Goal: Contribute content: Add original content to the website for others to see

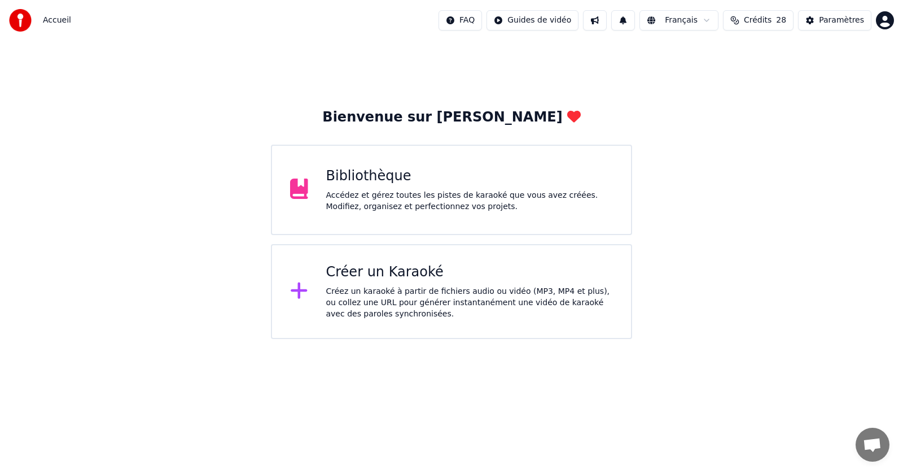
click at [367, 186] on div "Bibliothèque Accédez et gérez toutes les pistes de karaoké que vous avez créées…" at bounding box center [469, 189] width 287 height 45
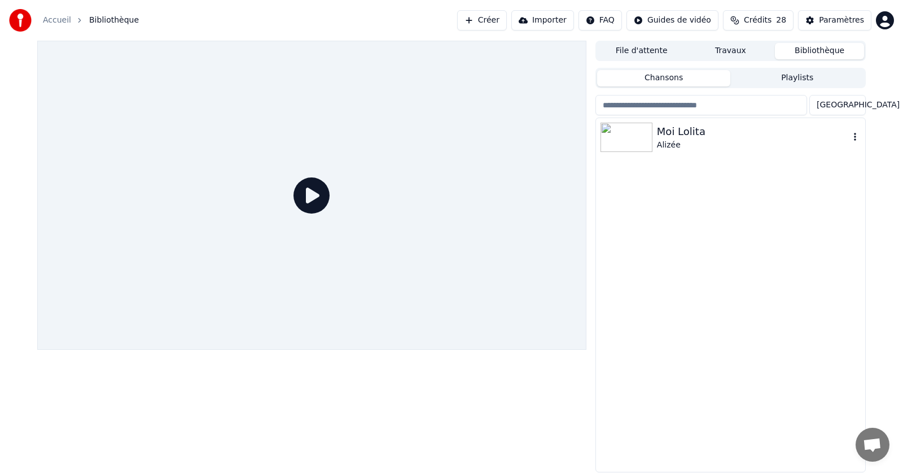
click at [633, 138] on img at bounding box center [627, 137] width 52 height 29
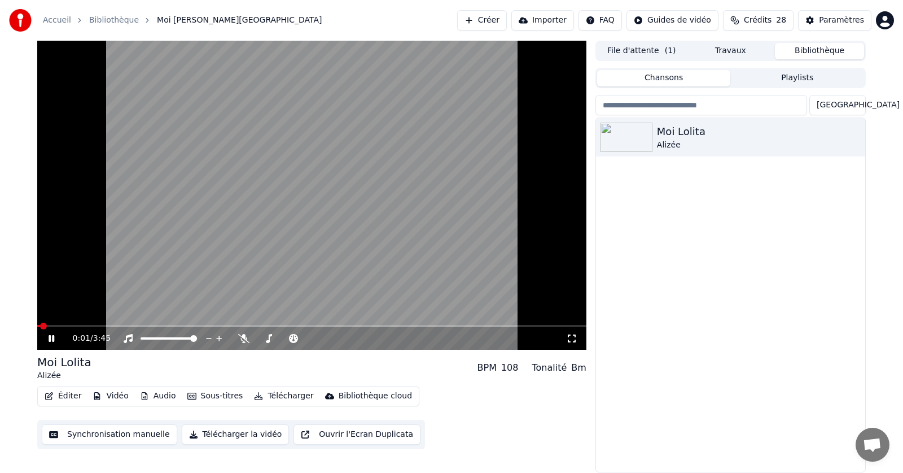
click at [46, 338] on icon at bounding box center [59, 338] width 27 height 9
click at [37, 324] on span at bounding box center [40, 325] width 7 height 7
click at [64, 393] on button "Éditer" at bounding box center [63, 396] width 46 height 16
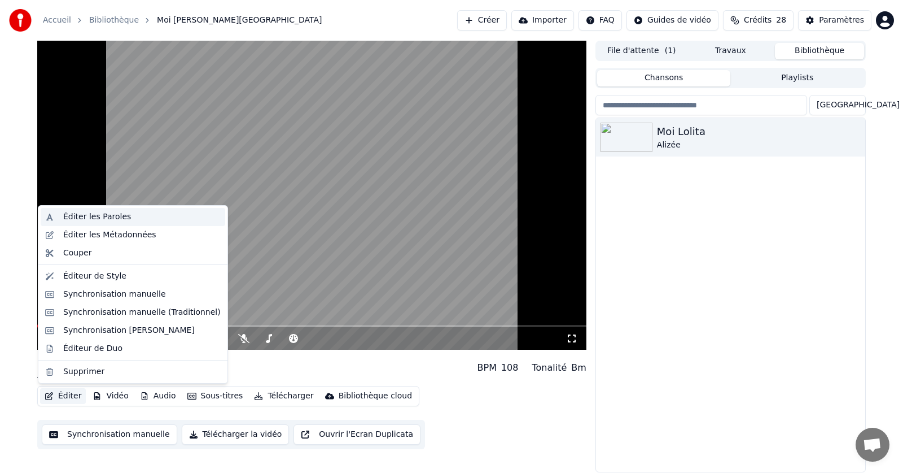
click at [97, 216] on div "Éditer les Paroles" at bounding box center [97, 216] width 68 height 11
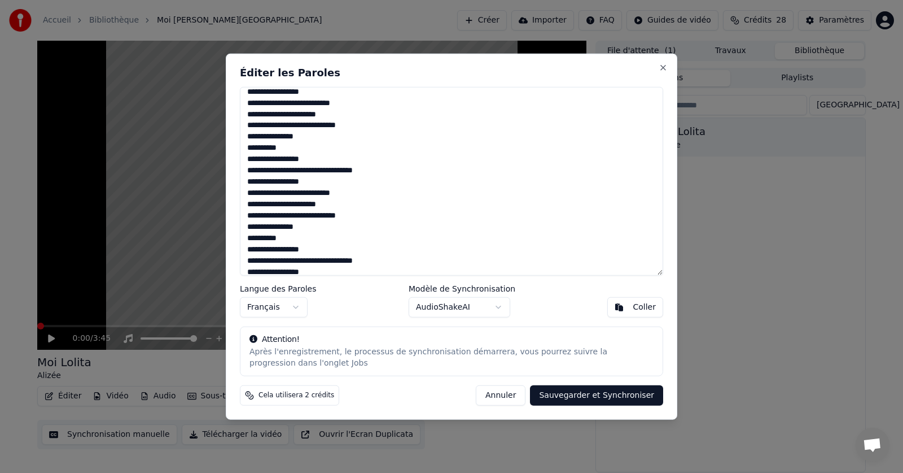
scroll to position [769, 0]
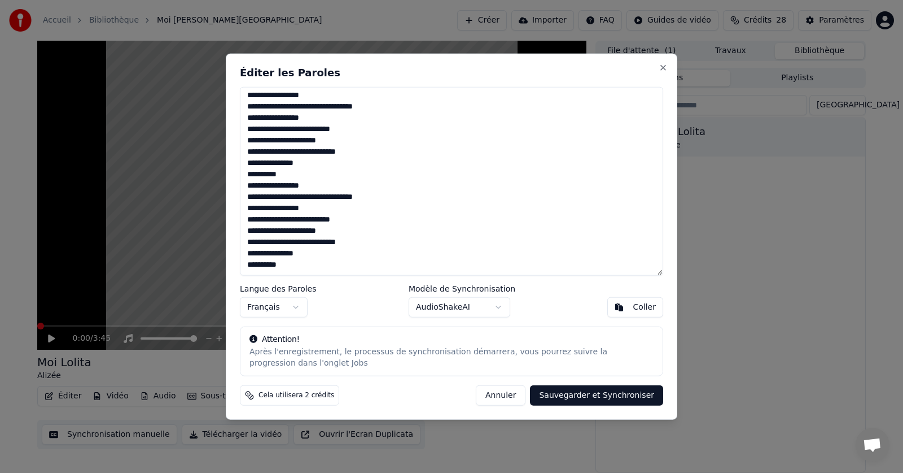
drag, startPoint x: 246, startPoint y: 95, endPoint x: 409, endPoint y: 273, distance: 241.0
click at [409, 273] on textarea at bounding box center [451, 180] width 423 height 189
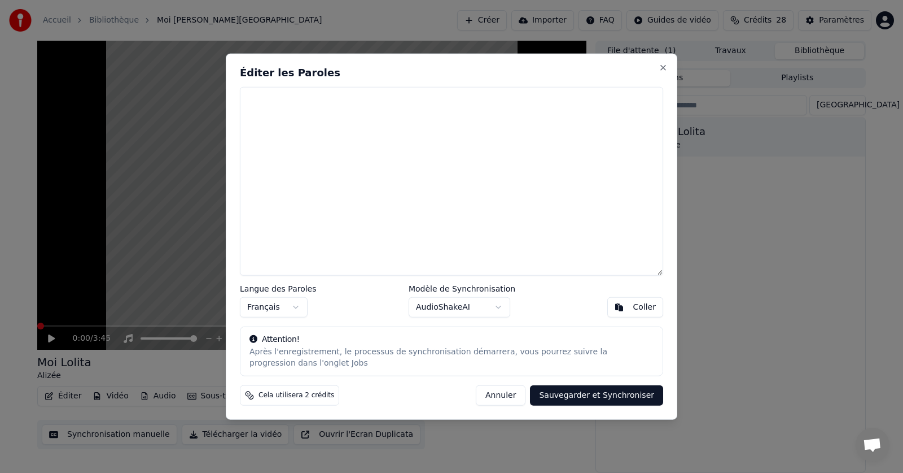
scroll to position [0, 0]
click at [651, 304] on div "Coller" at bounding box center [644, 306] width 23 height 11
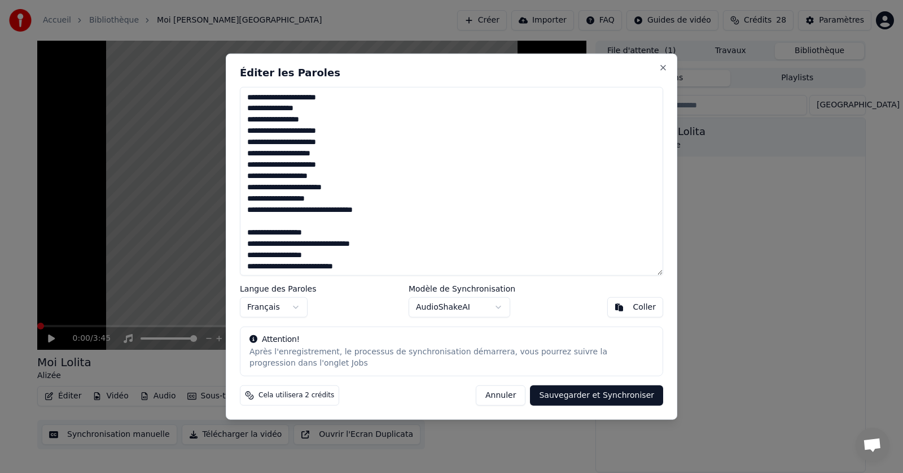
click at [580, 395] on button "Sauvegarder et Synchroniser" at bounding box center [596, 395] width 133 height 20
type textarea "**********"
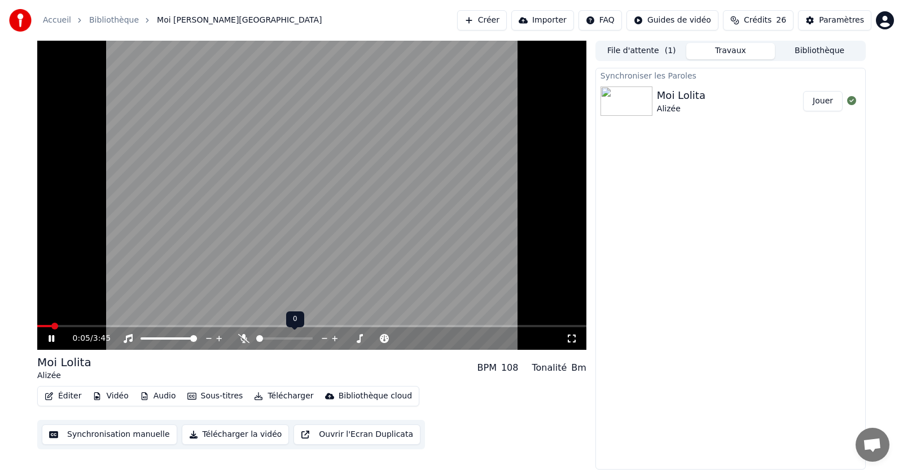
drag, startPoint x: 243, startPoint y: 340, endPoint x: 248, endPoint y: 347, distance: 8.5
click at [243, 341] on icon at bounding box center [243, 338] width 11 height 9
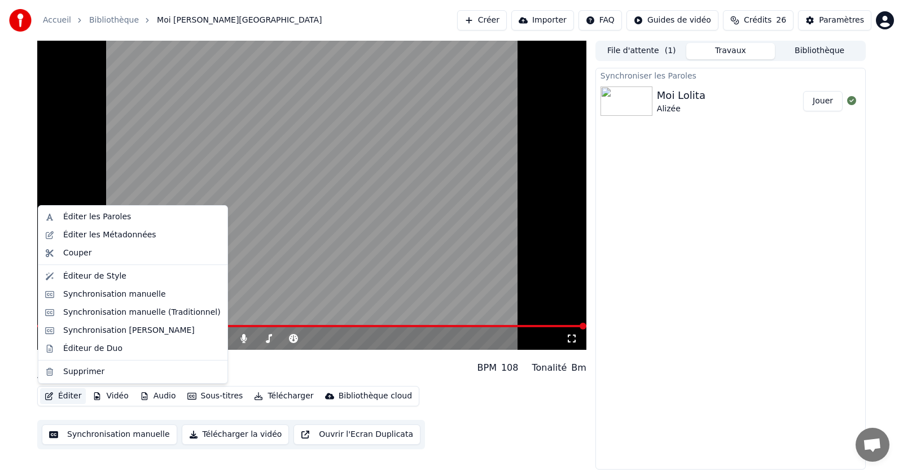
click at [68, 396] on button "Éditer" at bounding box center [63, 396] width 46 height 16
click at [93, 218] on div "Éditer les Paroles" at bounding box center [97, 216] width 68 height 11
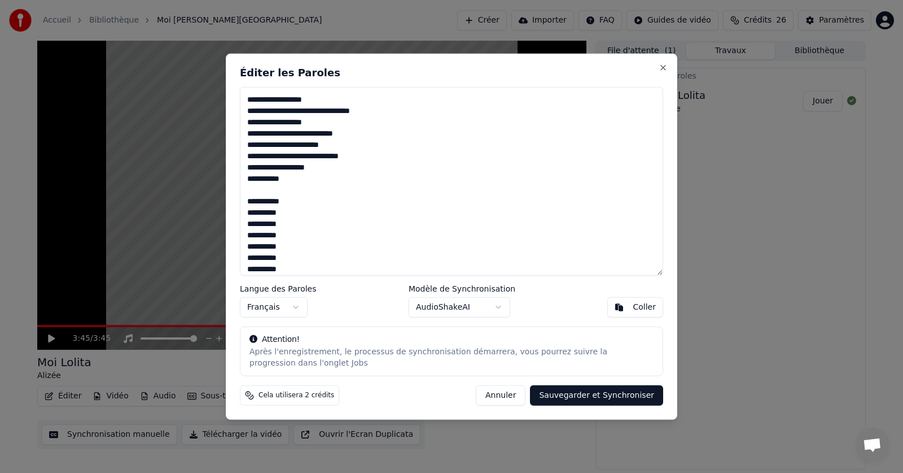
scroll to position [395, 0]
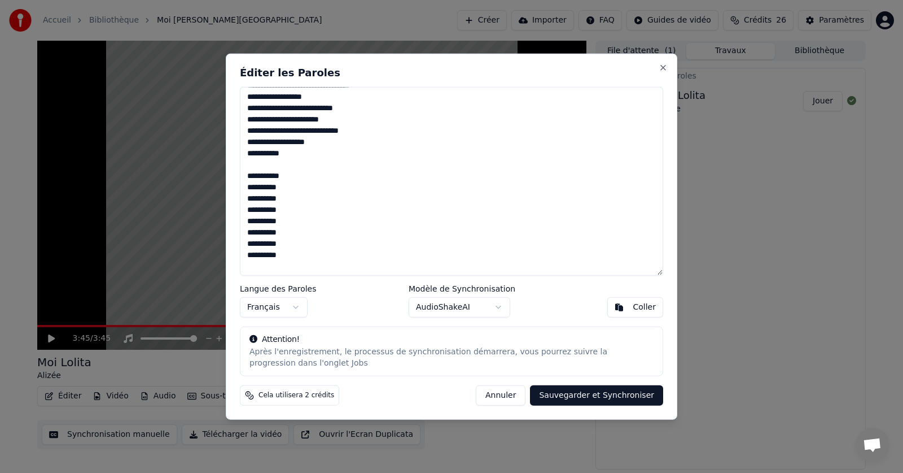
click at [247, 177] on textarea at bounding box center [451, 180] width 423 height 189
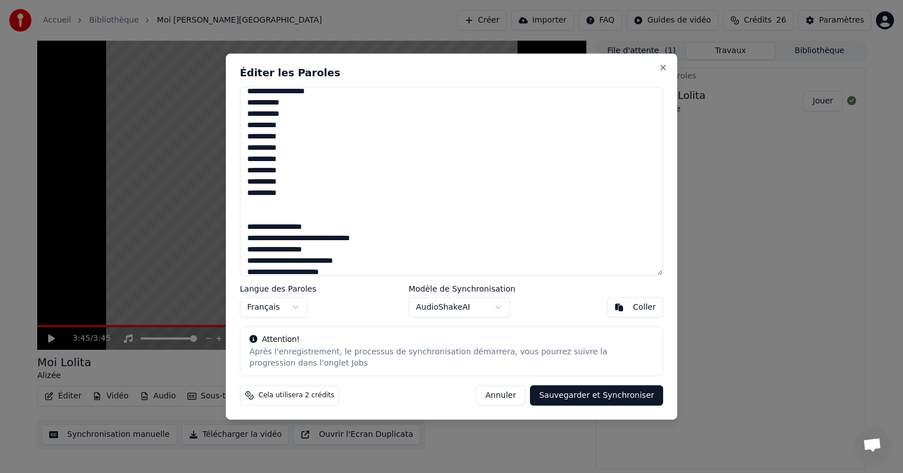
scroll to position [452, 0]
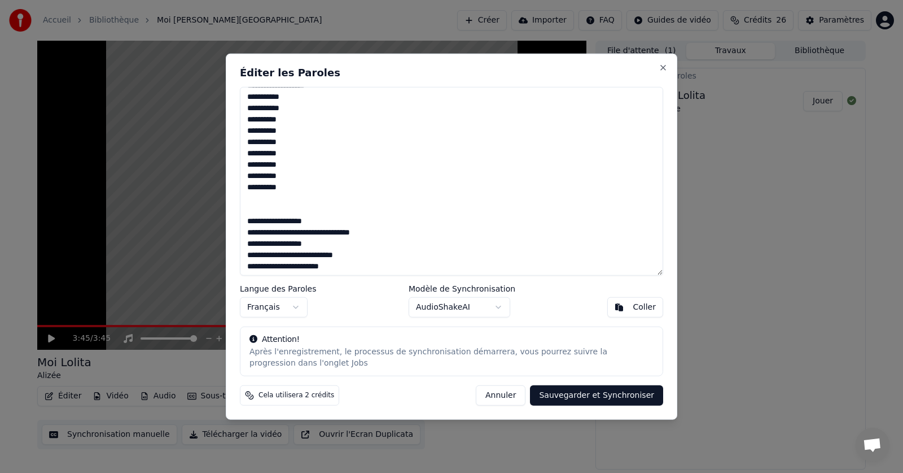
click at [247, 222] on textarea at bounding box center [451, 180] width 423 height 189
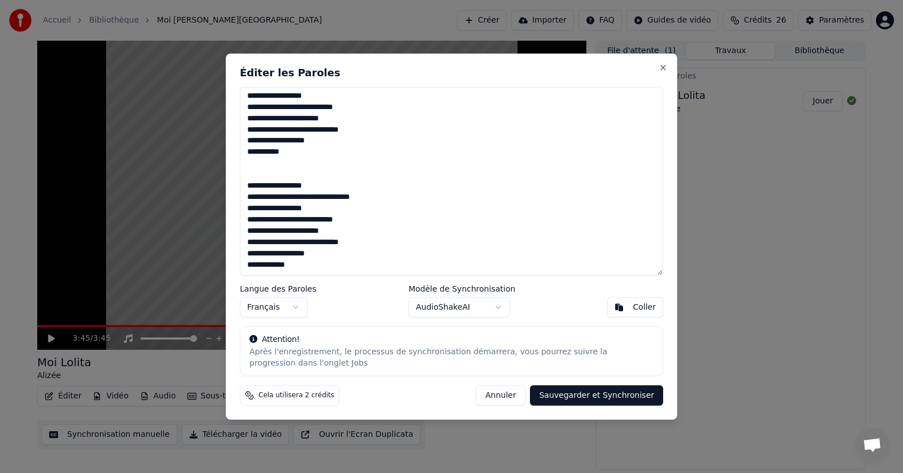
scroll to position [712, 0]
click at [248, 162] on textarea at bounding box center [451, 180] width 423 height 189
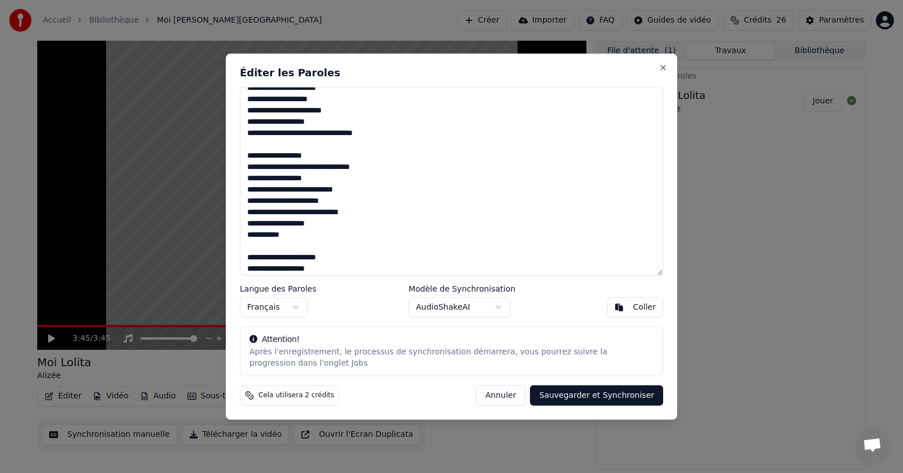
scroll to position [0, 0]
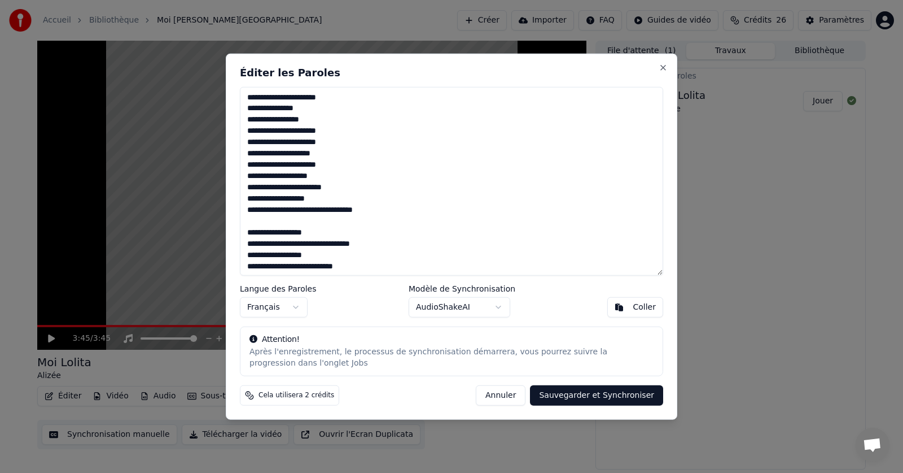
click at [603, 395] on button "Sauvegarder et Synchroniser" at bounding box center [596, 395] width 133 height 20
type textarea "**********"
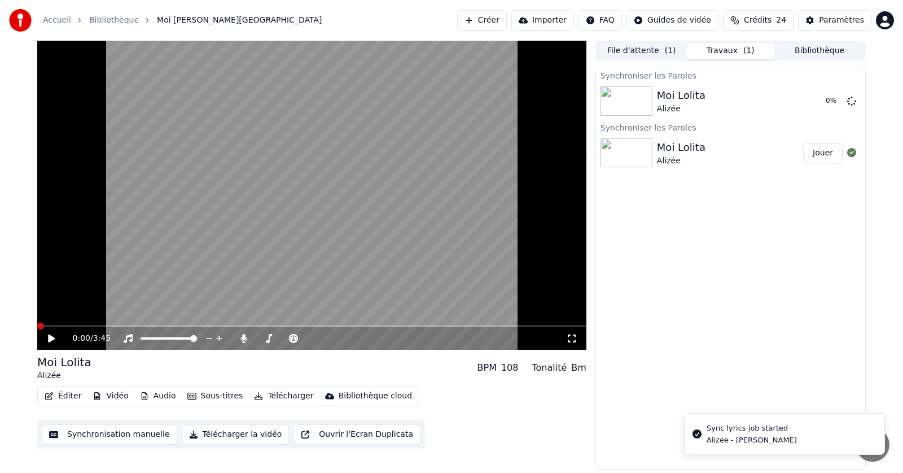
click at [38, 323] on span at bounding box center [40, 325] width 7 height 7
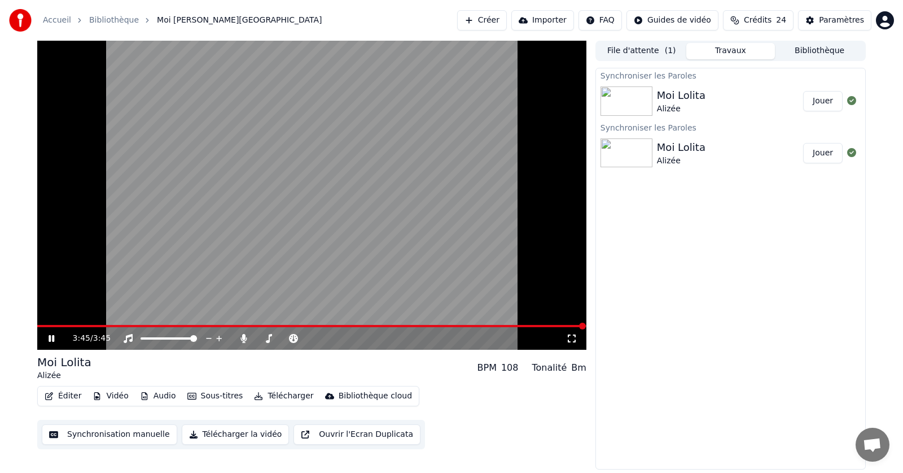
click at [49, 336] on icon at bounding box center [59, 338] width 27 height 9
click at [313, 326] on span at bounding box center [311, 326] width 549 height 2
click at [50, 338] on icon at bounding box center [51, 338] width 7 height 8
click at [50, 336] on icon at bounding box center [52, 338] width 6 height 7
click at [341, 325] on span at bounding box center [341, 325] width 7 height 7
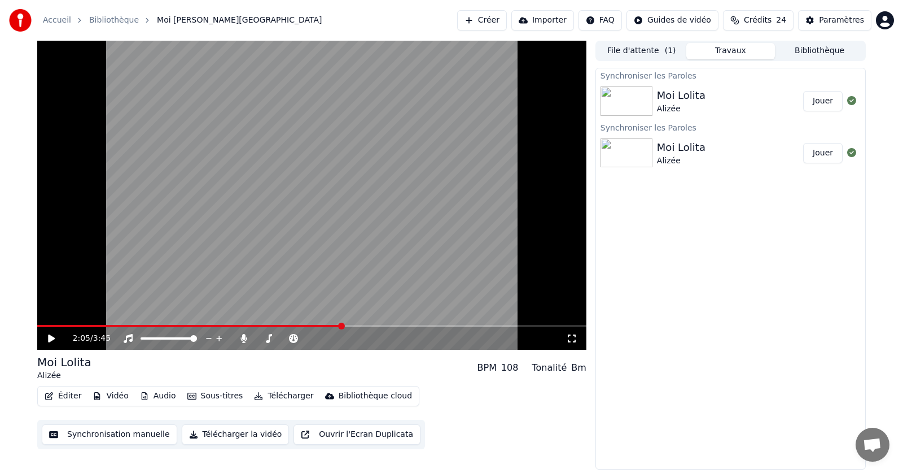
click at [49, 338] on icon at bounding box center [51, 338] width 7 height 8
click at [49, 338] on icon at bounding box center [52, 338] width 6 height 7
click at [63, 393] on button "Éditer" at bounding box center [63, 396] width 46 height 16
